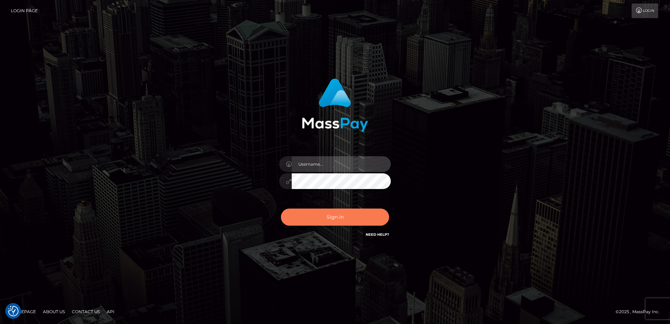
type input "[PERSON_NAME].B2Sprin"
click at [359, 214] on button "Sign in" at bounding box center [335, 217] width 108 height 17
type input "[PERSON_NAME].B2Sprin"
drag, startPoint x: 0, startPoint y: 0, endPoint x: 364, endPoint y: 210, distance: 420.5
click at [363, 211] on button "Sign in" at bounding box center [335, 217] width 108 height 17
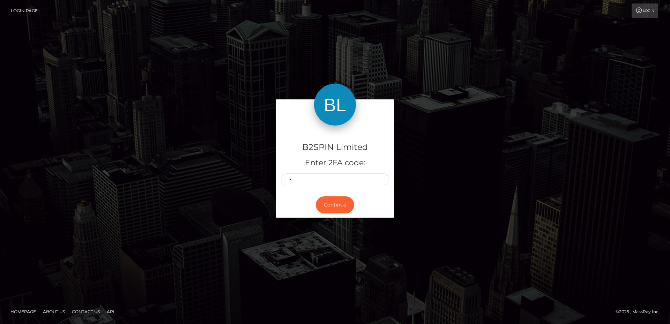
type input "5"
type input "1"
type input "7"
type input "3"
type input "8"
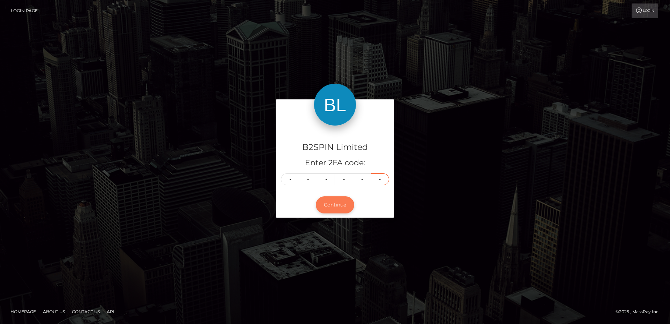
type input "7"
click at [340, 208] on button "Continue" at bounding box center [335, 204] width 38 height 17
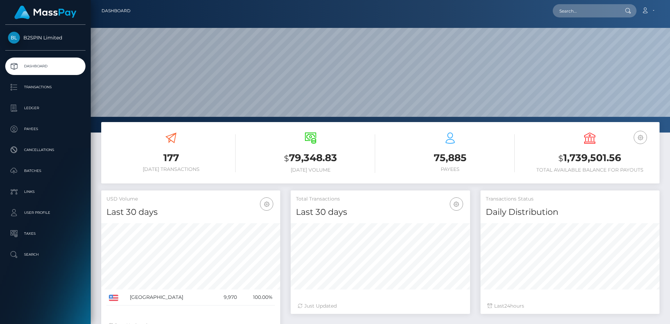
scroll to position [124, 179]
click at [581, 13] on input "text" at bounding box center [585, 10] width 66 height 13
paste input "1862545065"
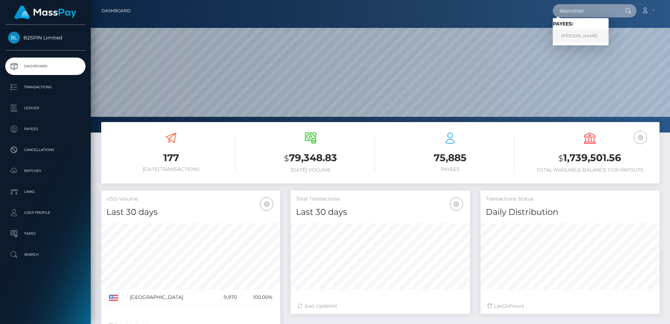
type input "1862545065"
click at [589, 37] on link "[PERSON_NAME]" at bounding box center [580, 36] width 56 height 13
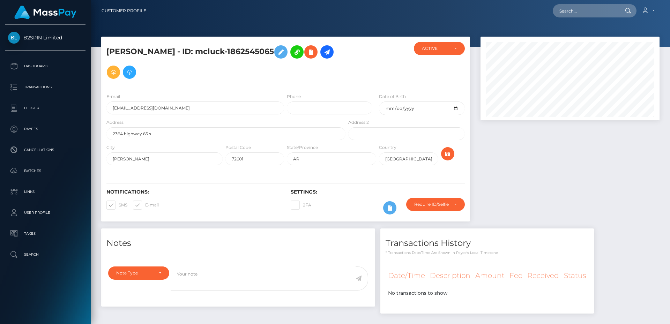
scroll to position [84, 179]
drag, startPoint x: 215, startPoint y: 50, endPoint x: 294, endPoint y: 52, distance: 78.5
click at [294, 52] on h5 "TRAVIS LEE JOHNSON - ID: mcluck-1862545065" at bounding box center [223, 62] width 235 height 40
copy h5 "mcluck-1862545065"
click at [240, 50] on h5 "TRAVIS LEE JOHNSON - ID: mcluck-1862545065" at bounding box center [223, 62] width 235 height 40
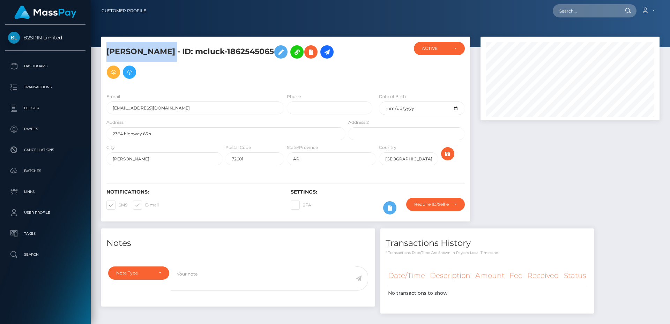
drag, startPoint x: 196, startPoint y: 52, endPoint x: 105, endPoint y: 54, distance: 90.3
click at [105, 54] on div "TRAVIS LEE JOHNSON - ID: mcluck-1862545065" at bounding box center [224, 65] width 246 height 46
copy h5 "TRAVIS LEE JOHNSON"
